Goal: Ask a question: Seek information or help from site administrators or community

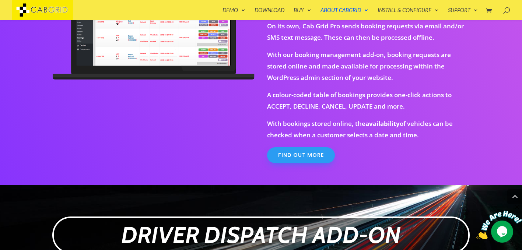
click at [168, 143] on div "Manage Cab Grid Bookings via WordPress Admin Booking Management Buy Now . Requi…" at bounding box center [261, 69] width 418 height 232
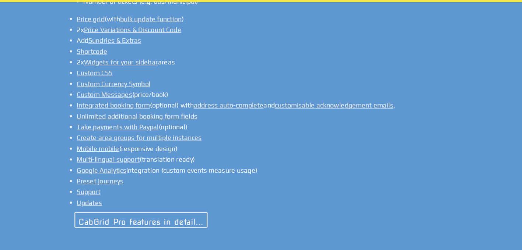
scroll to position [634, 0]
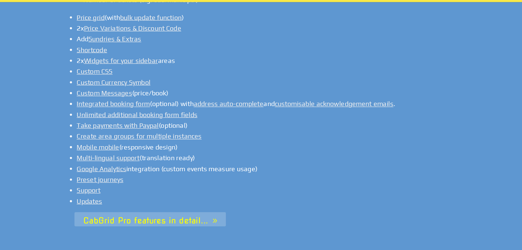
click at [168, 216] on link "CabGrid Pro features in detail..." at bounding box center [133, 222] width 134 height 13
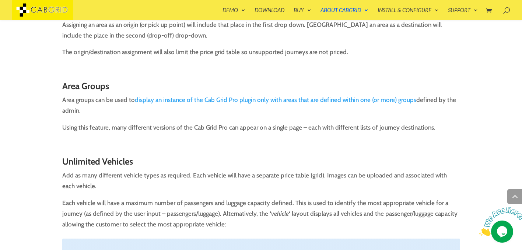
scroll to position [467, 0]
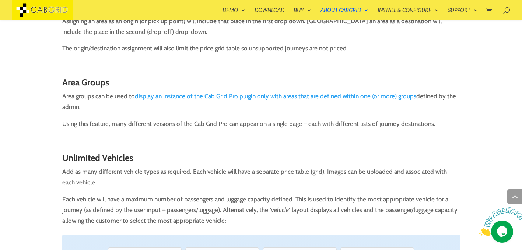
click at [329, 96] on link "display an instance of the Cab Grid Pro plugin only with areas that are defined…" at bounding box center [275, 95] width 281 height 7
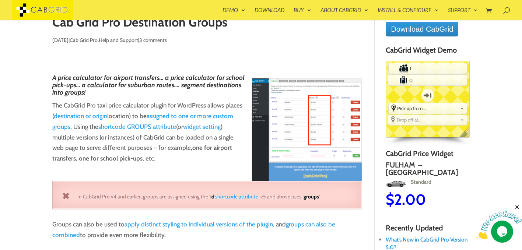
scroll to position [41, 0]
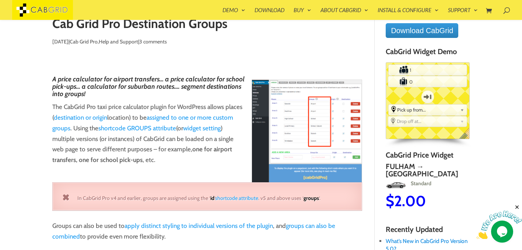
click at [321, 140] on img at bounding box center [307, 131] width 111 height 103
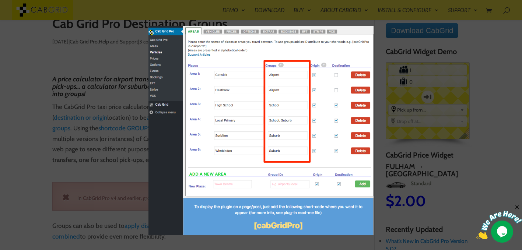
scroll to position [0, 0]
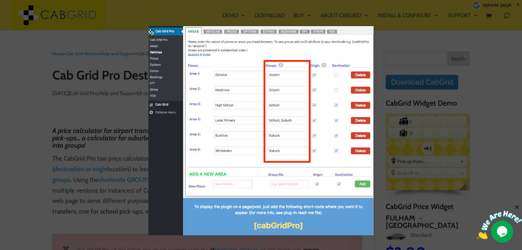
click at [416, 68] on div at bounding box center [261, 125] width 522 height 250
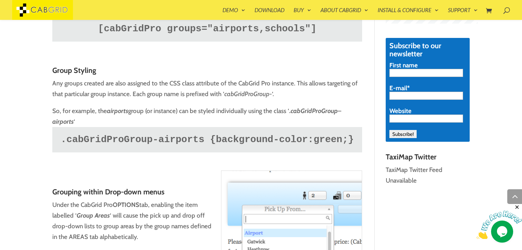
scroll to position [575, 0]
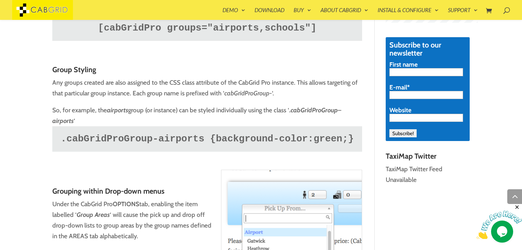
click at [502, 231] on img at bounding box center [499, 225] width 46 height 29
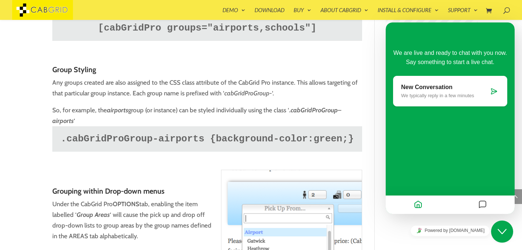
click at [491, 92] on icon at bounding box center [493, 91] width 7 height 7
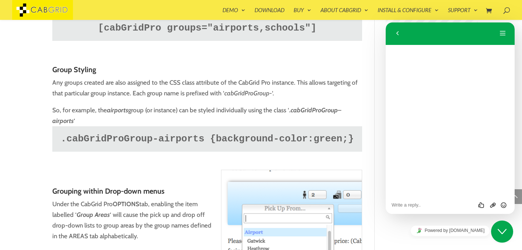
click at [386, 22] on textarea at bounding box center [386, 22] width 0 height 0
type textarea "Good morning"
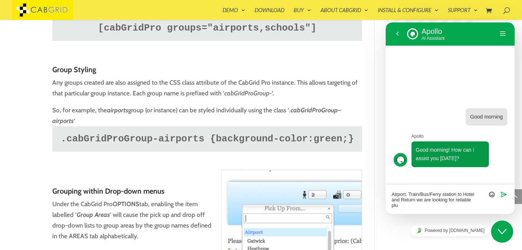
scroll to position [0, 0]
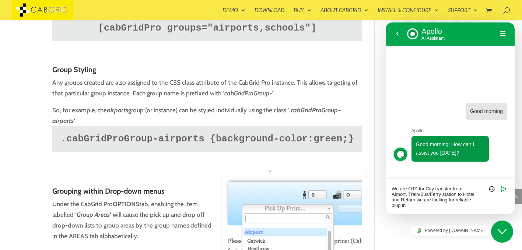
type textarea "We are OTA for City transfer from Airport, Train/Bus/Ferry station to Hotel and…"
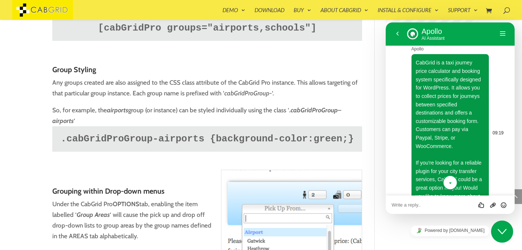
scroll to position [146, 0]
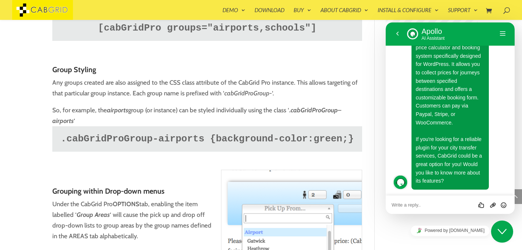
click at [386, 22] on textarea at bounding box center [386, 22] width 0 height 0
click at [386, 22] on textarea "We offer transfer in multipal cities" at bounding box center [386, 22] width 0 height 0
click at [386, 22] on textarea "We offer transfer in Many cities in diffrent countires in Europe" at bounding box center [386, 22] width 0 height 0
type textarea "We offer transfer in Many cities in different countiries in Europe, is it work ?"
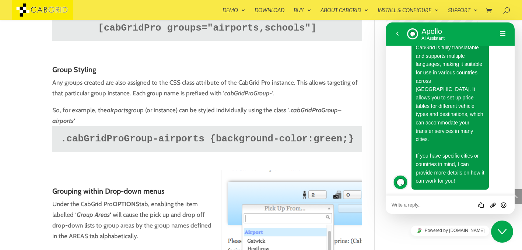
scroll to position [337, 0]
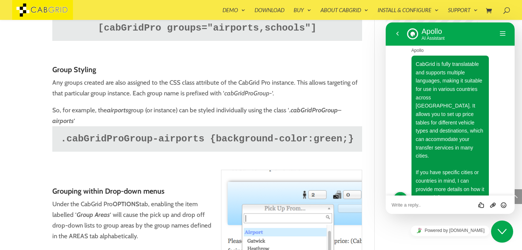
click at [386, 22] on textarea at bounding box center [386, 22] width 0 height 0
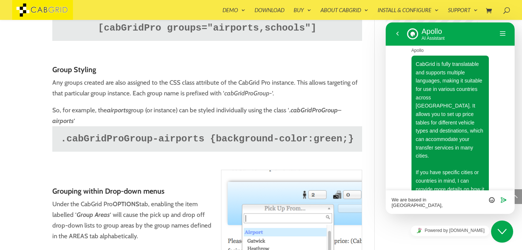
scroll to position [0, 0]
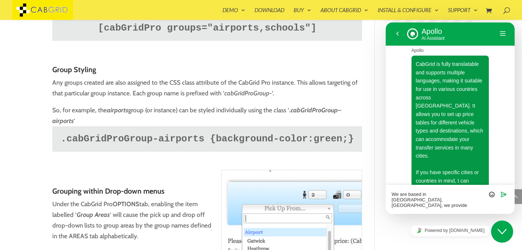
type textarea "We are based in Prague, Czechia, we provide service Eastern Europe and Scandina…"
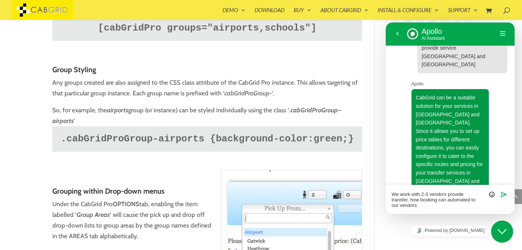
click at [386, 22] on textarea "We work with 2-3 vendors provide transfer, how booking can automated to our ven…" at bounding box center [386, 22] width 0 height 0
click at [386, 22] on textarea "Great, We work with 2-3 vendors provide transfer, how booking can automated to …" at bounding box center [386, 22] width 0 height 0
click at [386, 22] on textarea "Great, We work with 2-3 vendors provide transfer, how booking can automated boo…" at bounding box center [386, 22] width 0 height 0
type textarea "Great, We work with 2-3 vendors provide transfer, how booking can automated boo…"
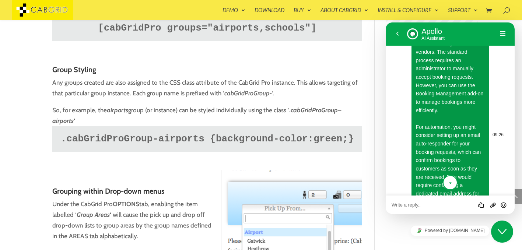
scroll to position [821, 0]
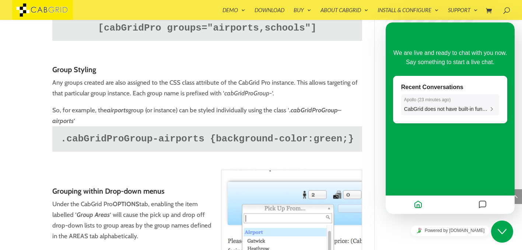
click at [438, 101] on time "23 minutes ago" at bounding box center [434, 99] width 30 height 5
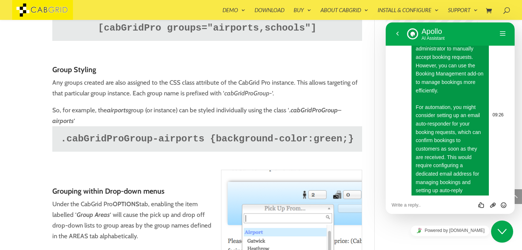
scroll to position [844, 0]
click at [386, 22] on textarea at bounding box center [386, 22] width 0 height 0
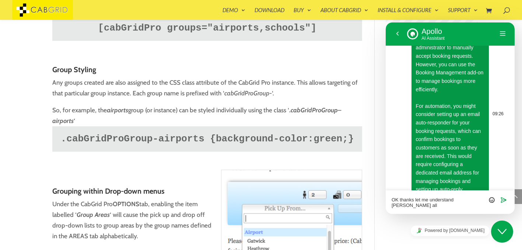
scroll to position [0, 0]
type textarea "OK thanks let me understand [PERSON_NAME] all pages if required will contact you"
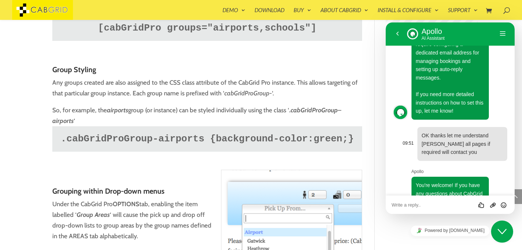
scroll to position [943, 0]
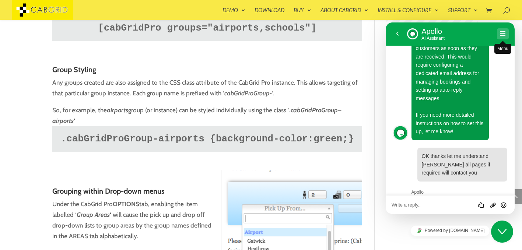
click at [503, 32] on button "Menu" at bounding box center [503, 33] width 12 height 11
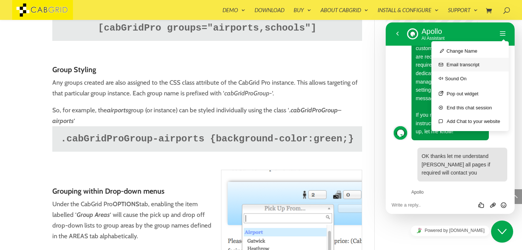
click at [473, 65] on button "Email transcript" at bounding box center [469, 65] width 77 height 14
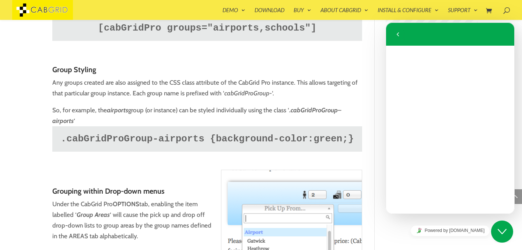
scroll to position [925, 0]
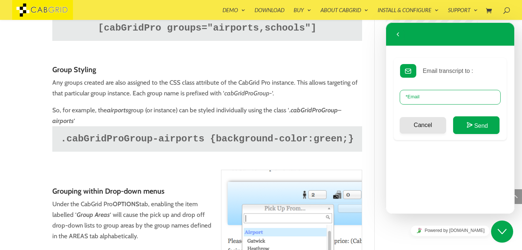
click at [432, 99] on input "* Email" at bounding box center [450, 97] width 101 height 15
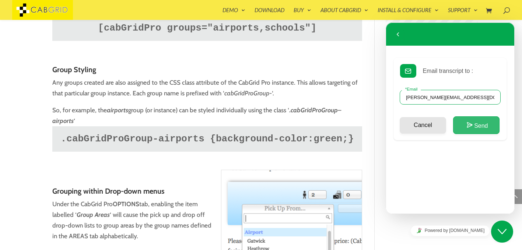
type input "shailesh.patelcz@gmail.com"
click at [477, 124] on button "Send" at bounding box center [476, 125] width 46 height 18
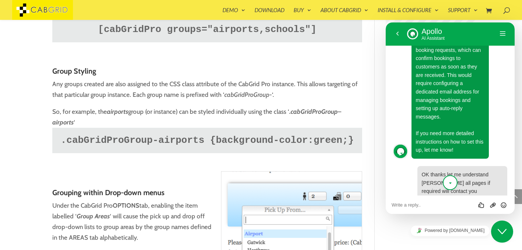
scroll to position [562, 0]
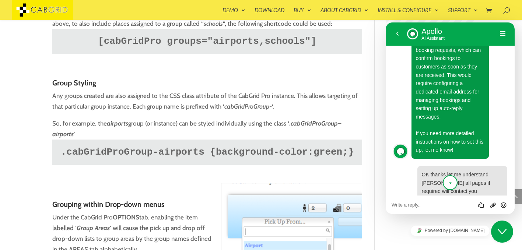
click at [502, 232] on icon "Close Chat This icon closes the chat window." at bounding box center [502, 231] width 9 height 9
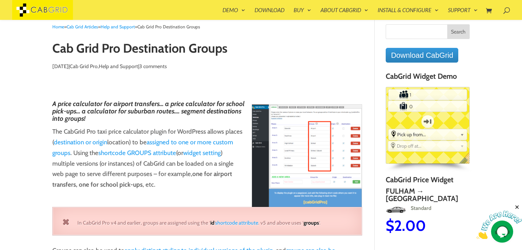
scroll to position [0, 0]
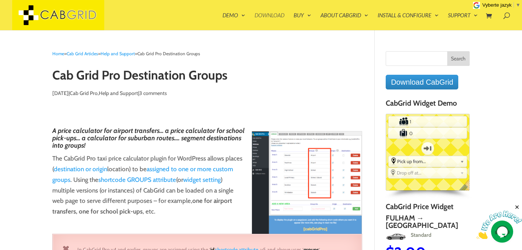
click at [270, 15] on link "Download" at bounding box center [270, 22] width 30 height 18
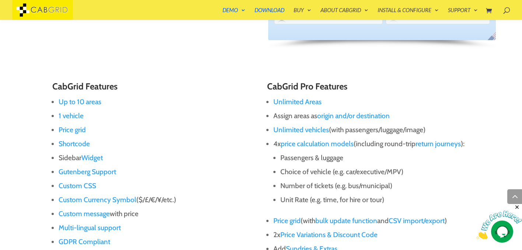
scroll to position [415, 0]
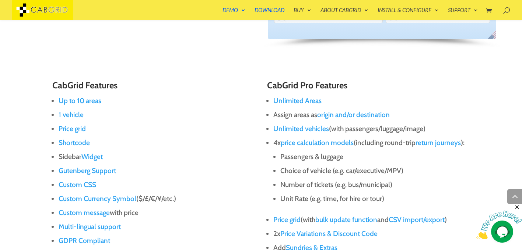
click at [306, 143] on link "price calculation models" at bounding box center [317, 143] width 73 height 8
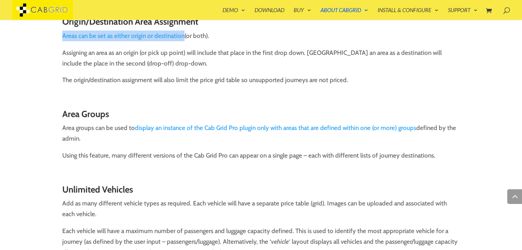
scroll to position [436, 0]
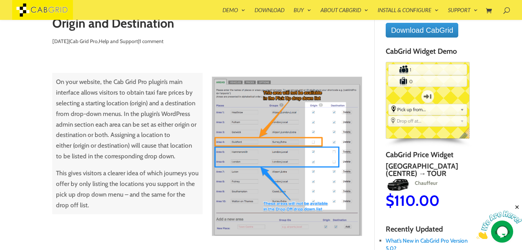
scroll to position [45, 0]
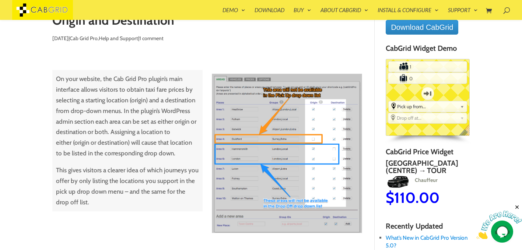
click at [294, 162] on img at bounding box center [287, 154] width 150 height 160
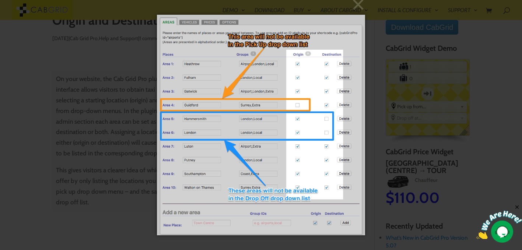
click at [388, 178] on div "× Loading..." at bounding box center [261, 125] width 522 height 250
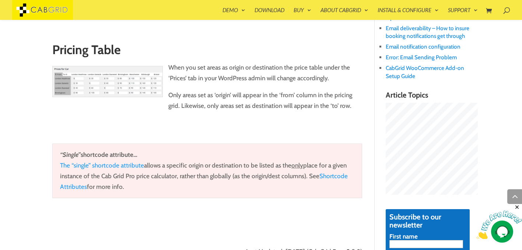
scroll to position [406, 0]
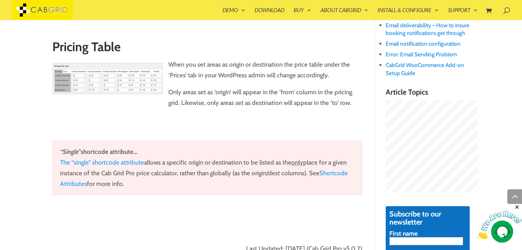
click at [257, 122] on p at bounding box center [207, 120] width 310 height 11
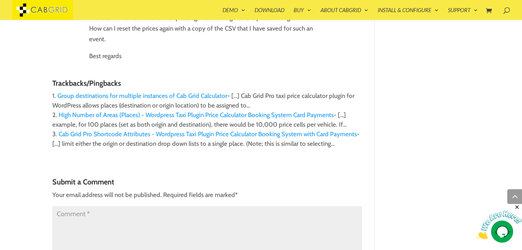
scroll to position [770, 0]
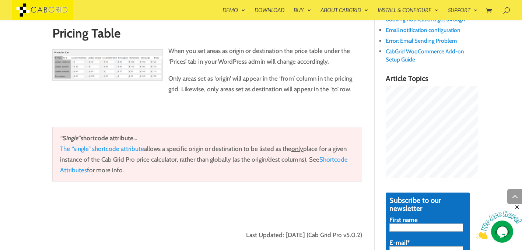
scroll to position [418, 0]
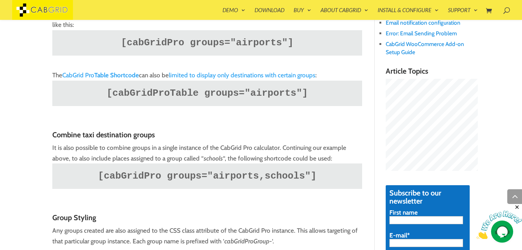
scroll to position [425, 0]
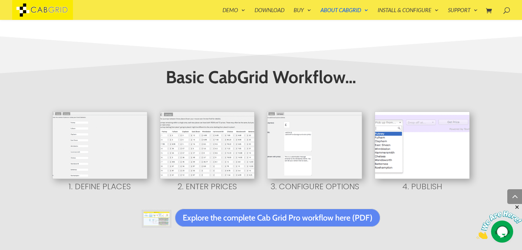
scroll to position [387, 0]
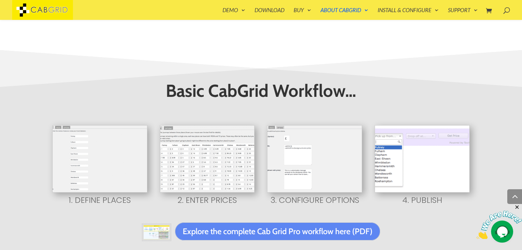
click at [323, 223] on link "Explore the complete Cab Grid Pro workflow here (PDF)" at bounding box center [277, 232] width 205 height 18
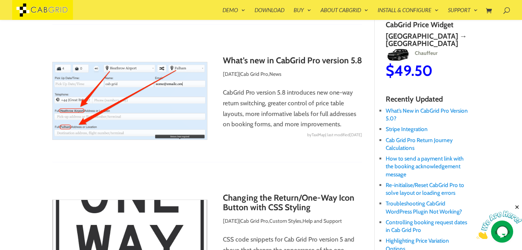
scroll to position [174, 0]
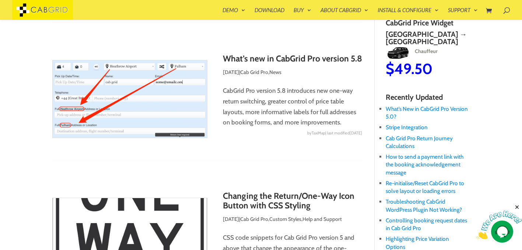
click at [503, 231] on img at bounding box center [499, 225] width 46 height 29
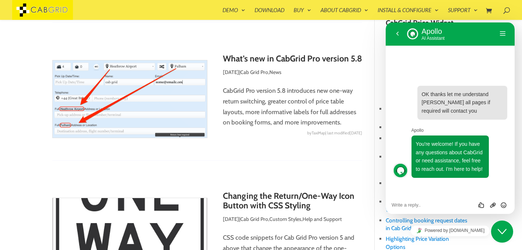
click at [386, 22] on textarea at bounding box center [386, 22] width 0 height 0
drag, startPoint x: 223, startPoint y: 91, endPoint x: 274, endPoint y: 91, distance: 51.2
click at [274, 91] on p "CabGrid Pro version 5.8 introduces new one-way return switching, greater contro…" at bounding box center [207, 106] width 310 height 43
copy p "CabGrid Pro version"
click at [386, 22] on textarea "Hi Which is the latest" at bounding box center [386, 22] width 0 height 0
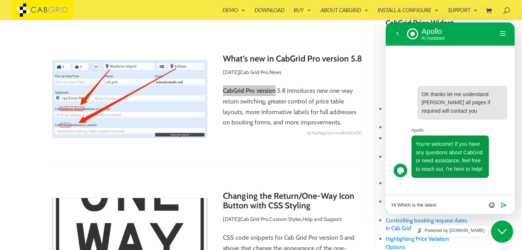
paste textarea "CabGrid Pro version"
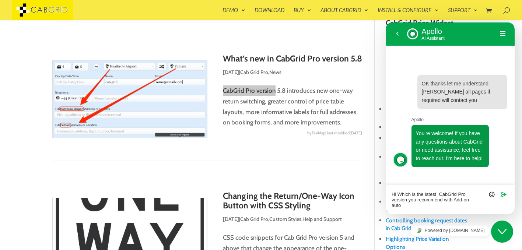
scroll to position [0, 0]
click at [386, 22] on textarea "Hi Which is the latest CabGrid Pro version you recommend with Add-on automation…" at bounding box center [386, 22] width 0 height 0
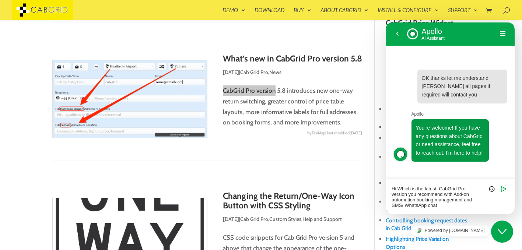
type textarea "Hi Which is the latest CabGrid Pro version you recommend with Add-on automation…"
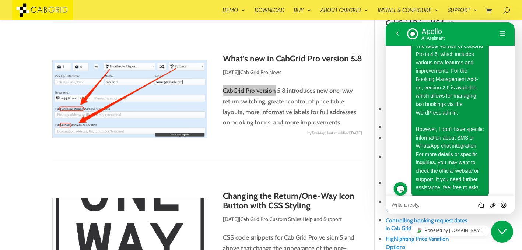
scroll to position [187, 0]
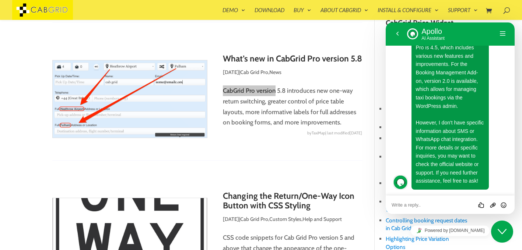
click at [386, 22] on textarea at bounding box center [386, 22] width 0 height 0
type textarea "Can you transfer chat to Human support person ? thanks"
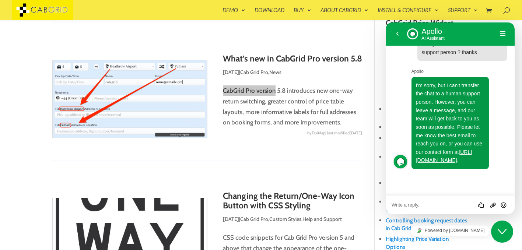
scroll to position [328, 0]
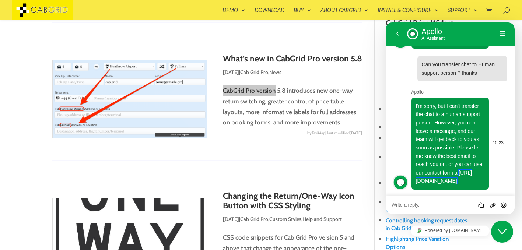
click at [444, 180] on link "https://cabgrid.com/support" at bounding box center [444, 177] width 56 height 14
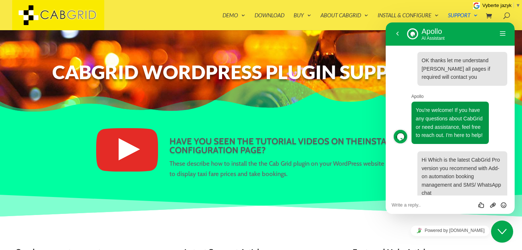
scroll to position [328, 0]
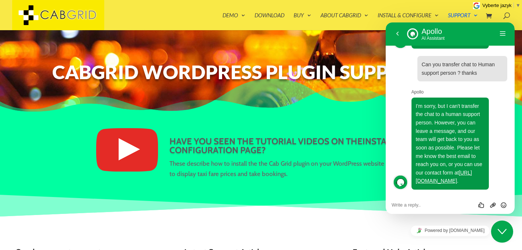
click at [501, 231] on icon "Close Chat This icon closes the chat window." at bounding box center [502, 231] width 9 height 9
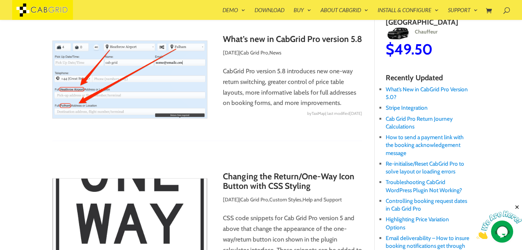
scroll to position [195, 0]
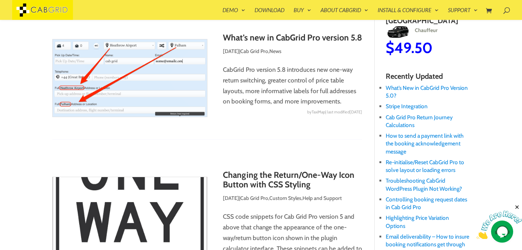
click at [128, 103] on img at bounding box center [129, 78] width 155 height 78
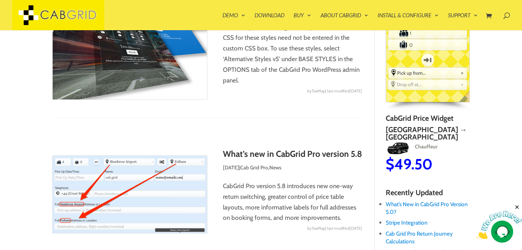
scroll to position [0, 0]
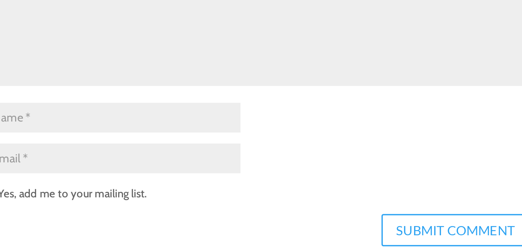
scroll to position [1051, 0]
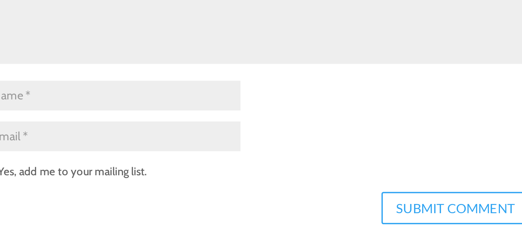
click at [210, 91] on p "Name * Name *" at bounding box center [207, 100] width 310 height 23
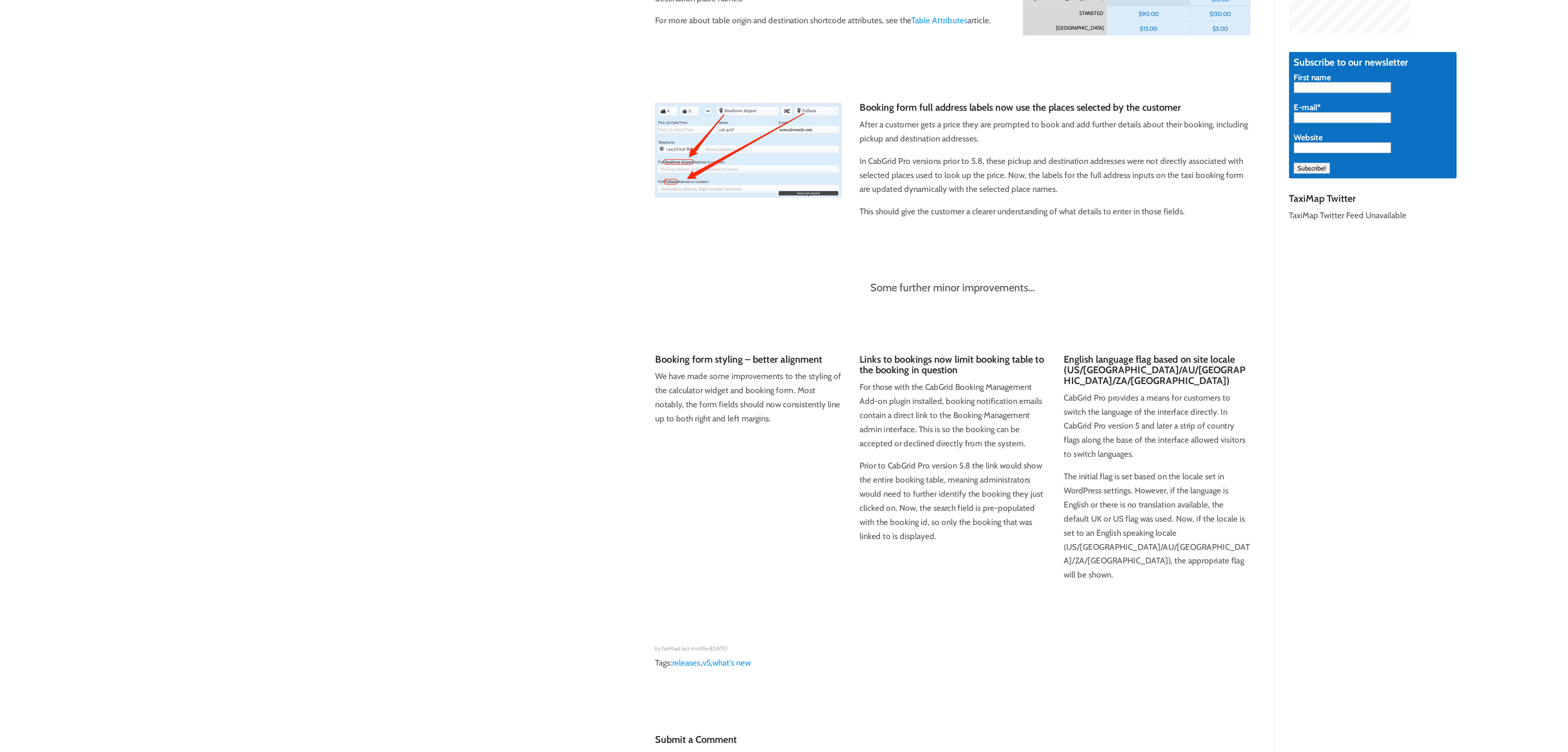
scroll to position [0, 0]
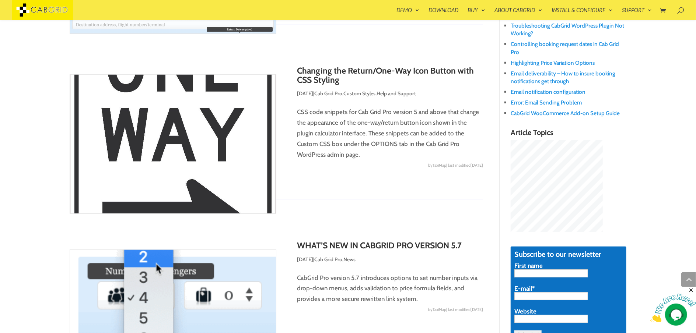
scroll to position [316, 0]
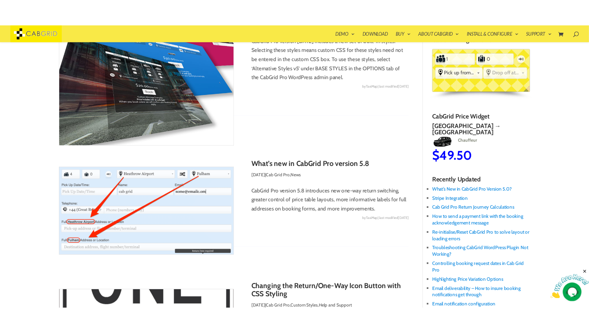
scroll to position [0, 0]
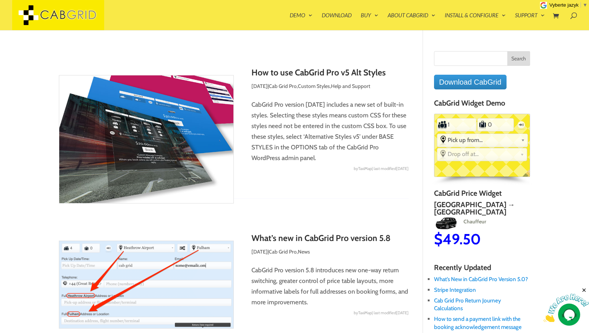
click at [316, 183] on article "How to use CabGrid Pro v5 Alt Styles [DATE] (updated: [DATE] ) | Cab Grid Pro ,…" at bounding box center [234, 133] width 350 height 131
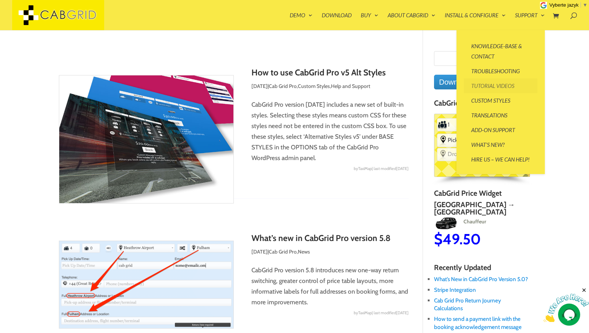
click at [501, 85] on link "Tutorial Videos" at bounding box center [501, 85] width 74 height 15
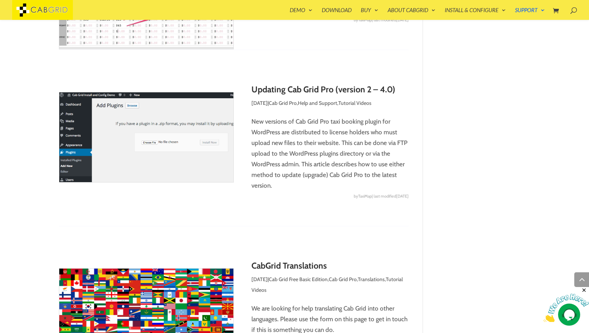
scroll to position [1138, 0]
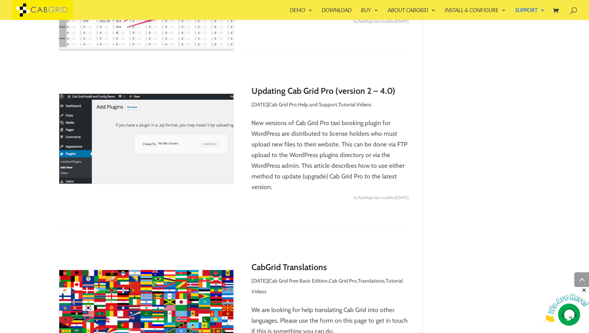
click at [187, 171] on img at bounding box center [146, 139] width 175 height 91
